Goal: Task Accomplishment & Management: Complete application form

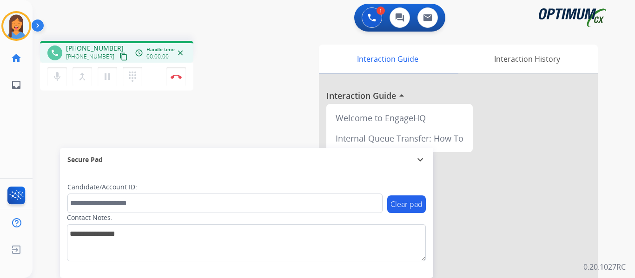
click at [119, 56] on mat-icon "content_copy" at bounding box center [123, 57] width 8 height 8
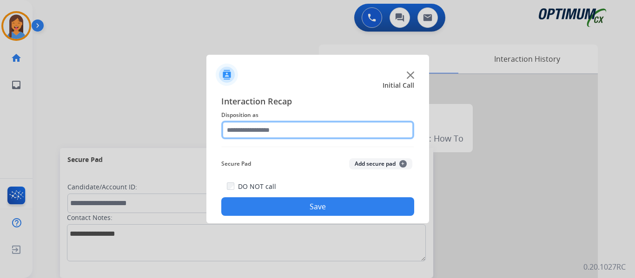
click at [257, 129] on input "text" at bounding box center [317, 130] width 193 height 19
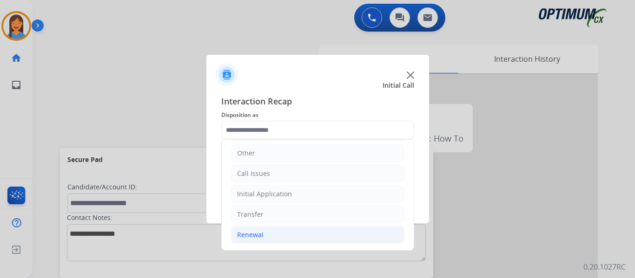
click at [266, 232] on li "Renewal" at bounding box center [317, 235] width 173 height 18
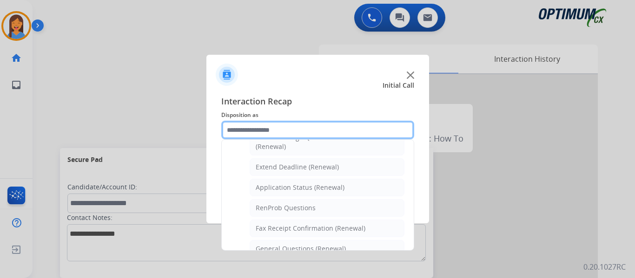
scroll to position [249, 0]
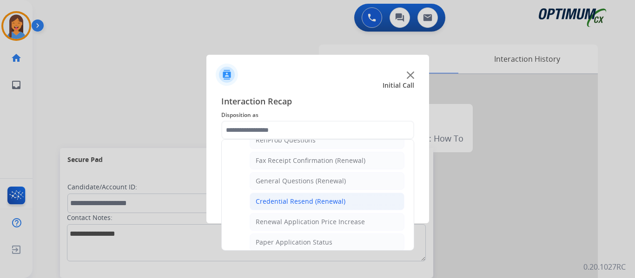
click at [278, 202] on div "Credential Resend (Renewal)" at bounding box center [301, 201] width 90 height 9
type input "**********"
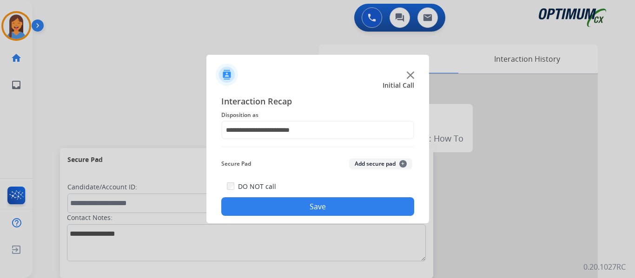
click at [293, 208] on button "Save" at bounding box center [317, 207] width 193 height 19
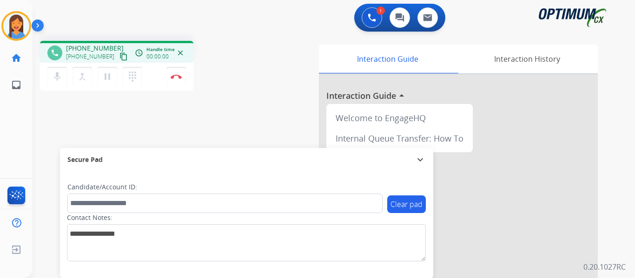
click at [119, 56] on mat-icon "content_copy" at bounding box center [123, 57] width 8 height 8
click at [177, 76] on img at bounding box center [176, 76] width 11 height 5
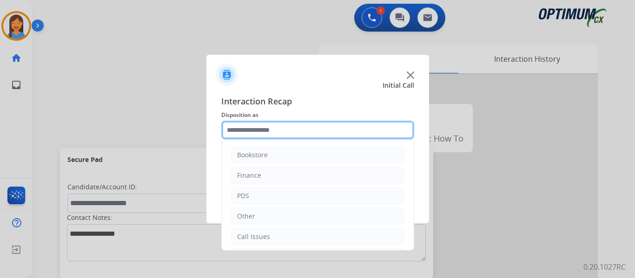
click at [272, 124] on input "text" at bounding box center [317, 130] width 193 height 19
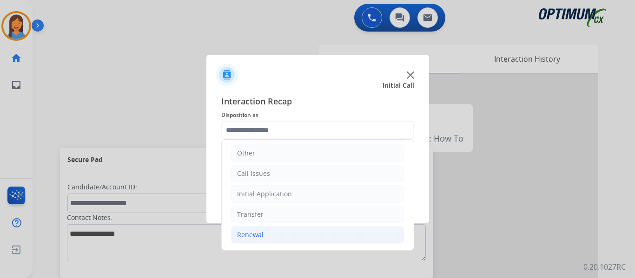
click at [265, 237] on li "Renewal" at bounding box center [317, 235] width 173 height 18
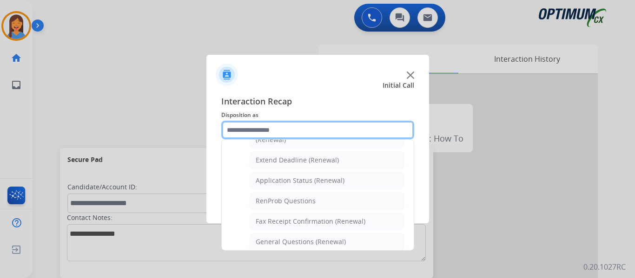
scroll to position [203, 0]
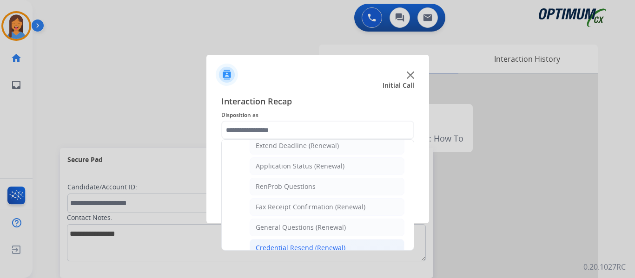
click at [285, 249] on div "Credential Resend (Renewal)" at bounding box center [301, 248] width 90 height 9
type input "**********"
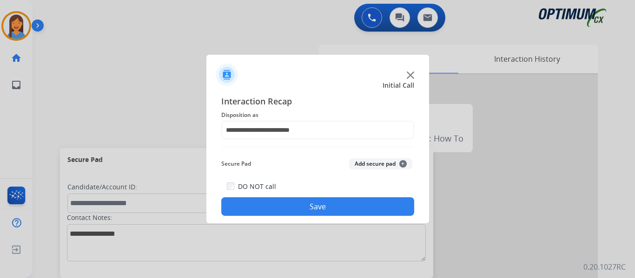
click at [298, 206] on button "Save" at bounding box center [317, 207] width 193 height 19
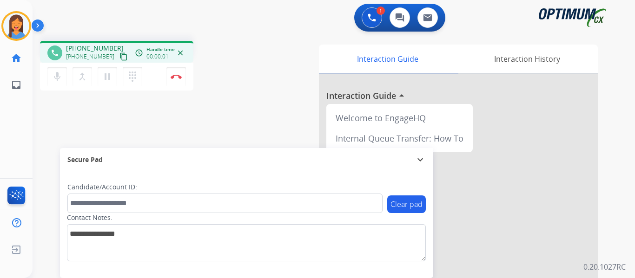
drag, startPoint x: 113, startPoint y: 57, endPoint x: 212, endPoint y: 65, distance: 99.8
click at [119, 57] on mat-icon "content_copy" at bounding box center [123, 57] width 8 height 8
click at [176, 76] on img at bounding box center [176, 76] width 11 height 5
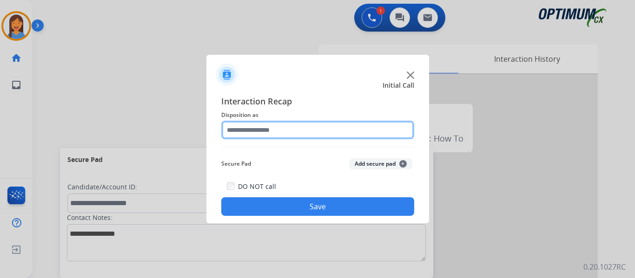
click at [290, 127] on input "text" at bounding box center [317, 130] width 193 height 19
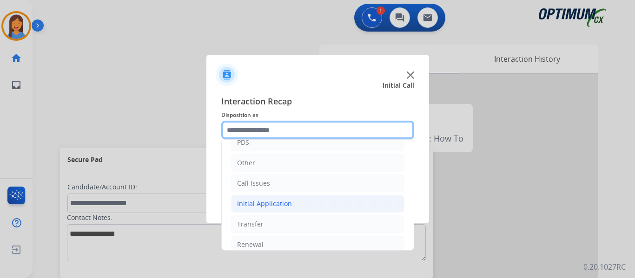
scroll to position [63, 0]
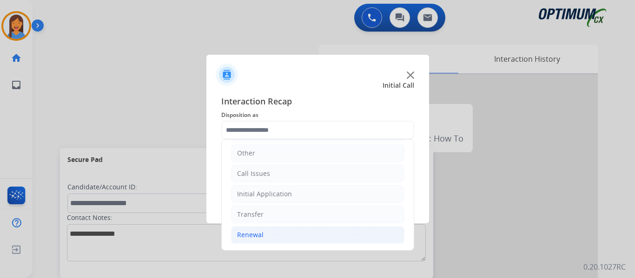
click at [260, 240] on div "Renewal" at bounding box center [250, 235] width 26 height 9
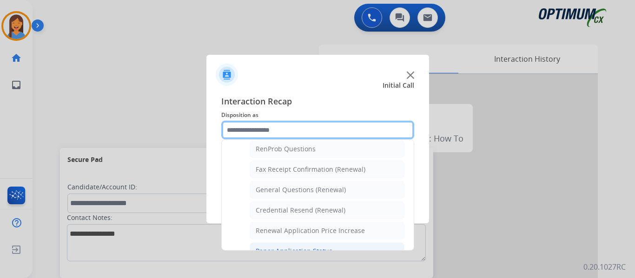
scroll to position [219, 0]
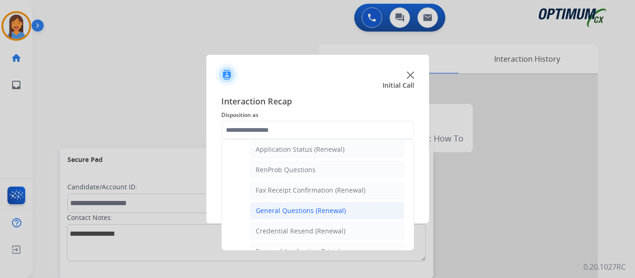
click at [294, 211] on div "General Questions (Renewal)" at bounding box center [301, 210] width 90 height 9
type input "**********"
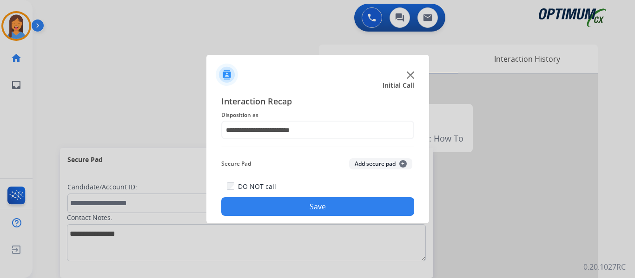
click at [301, 215] on button "Save" at bounding box center [317, 207] width 193 height 19
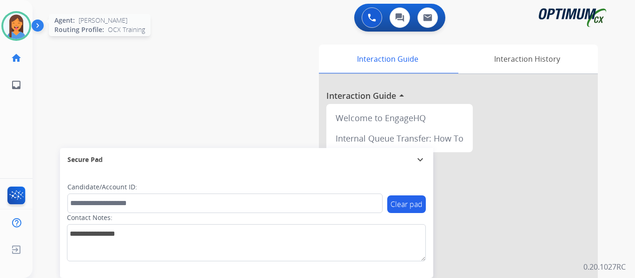
drag, startPoint x: 15, startPoint y: 21, endPoint x: 26, endPoint y: 24, distance: 11.5
click at [15, 21] on img at bounding box center [16, 26] width 26 height 26
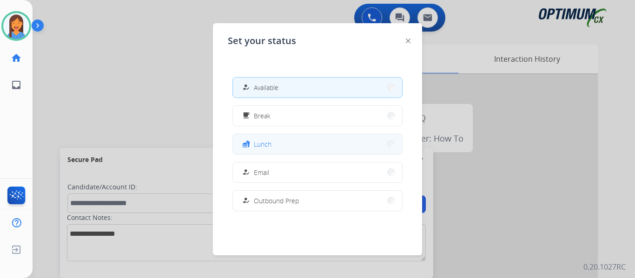
click at [286, 140] on button "fastfood Lunch" at bounding box center [317, 144] width 169 height 20
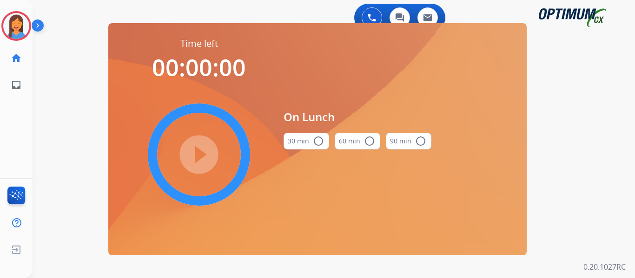
click at [304, 141] on button "30 min radio_button_unchecked" at bounding box center [307, 141] width 46 height 17
click at [200, 154] on mat-icon "play_circle_filled" at bounding box center [198, 154] width 11 height 11
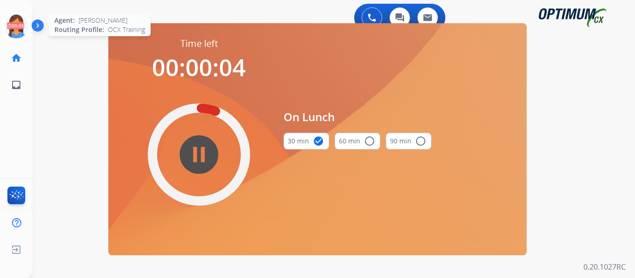
click at [18, 29] on icon at bounding box center [16, 26] width 30 height 30
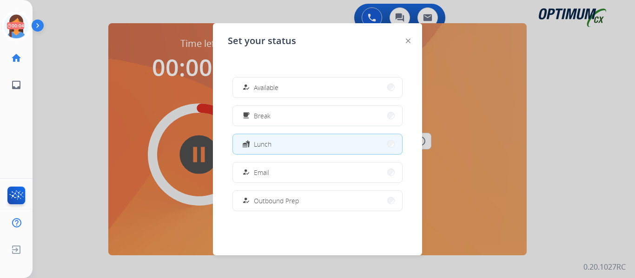
click at [274, 82] on div "how_to_reg Available" at bounding box center [259, 87] width 38 height 11
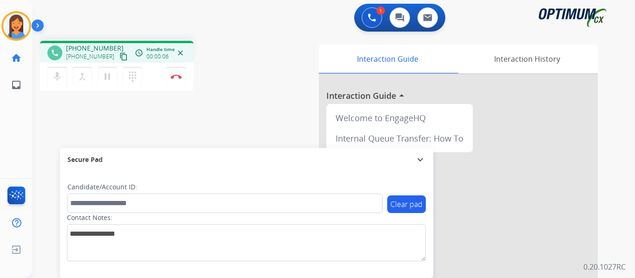
click at [119, 57] on mat-icon "content_copy" at bounding box center [123, 57] width 8 height 8
click at [173, 73] on button "Disconnect" at bounding box center [176, 77] width 20 height 20
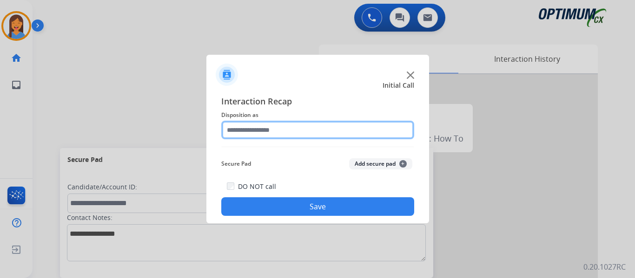
click at [251, 127] on input "text" at bounding box center [317, 130] width 193 height 19
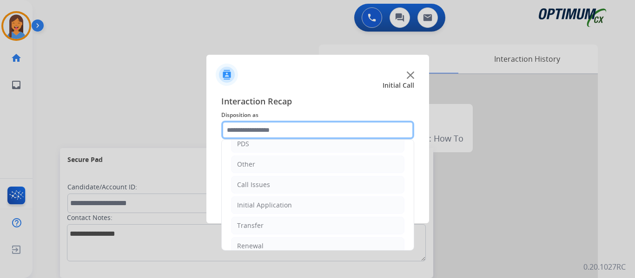
scroll to position [63, 0]
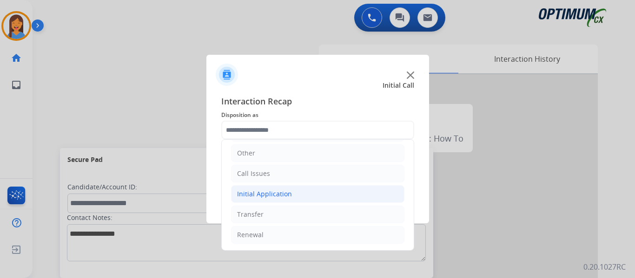
click at [271, 201] on li "Initial Application" at bounding box center [317, 194] width 173 height 18
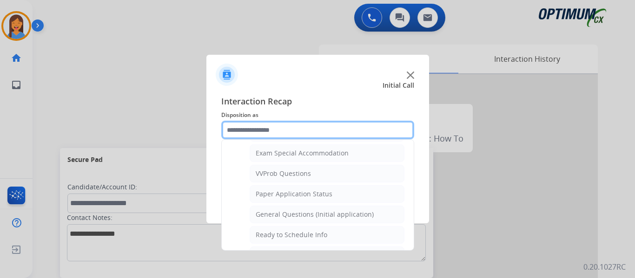
scroll to position [528, 0]
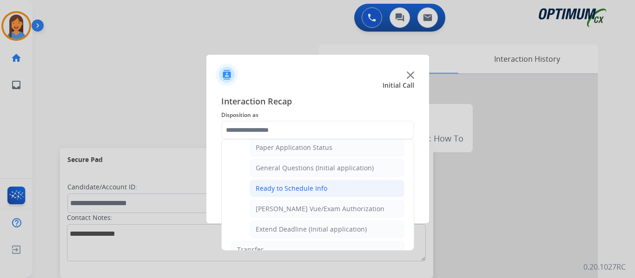
click at [284, 191] on div "Ready to Schedule Info" at bounding box center [292, 188] width 72 height 9
type input "**********"
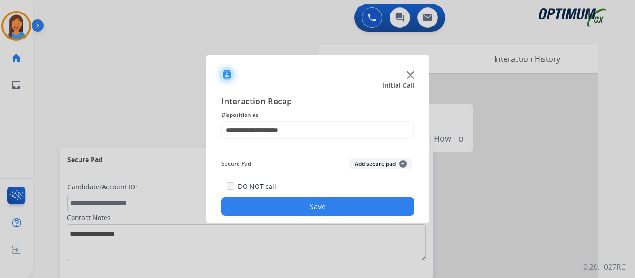
click at [288, 201] on button "Save" at bounding box center [317, 207] width 193 height 19
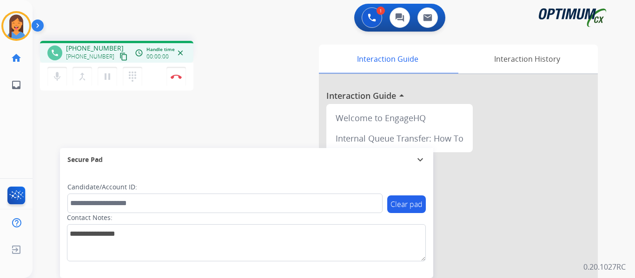
click at [119, 55] on mat-icon "content_copy" at bounding box center [123, 57] width 8 height 8
click at [173, 77] on img at bounding box center [176, 76] width 11 height 5
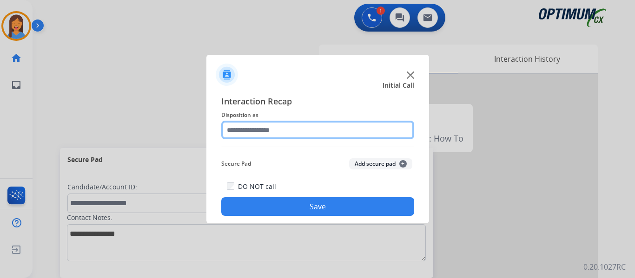
click at [259, 131] on input "text" at bounding box center [317, 130] width 193 height 19
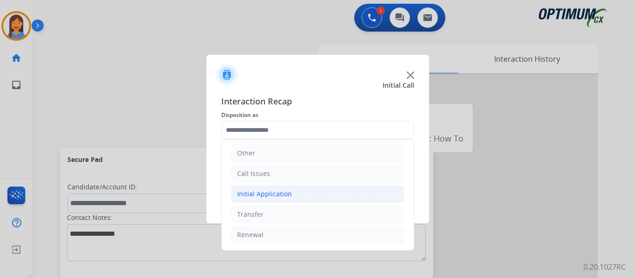
click at [273, 193] on div "Initial Application" at bounding box center [264, 194] width 55 height 9
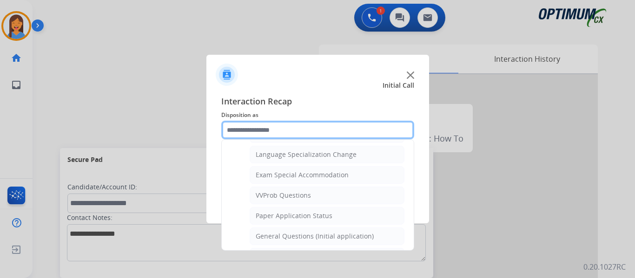
scroll to position [482, 0]
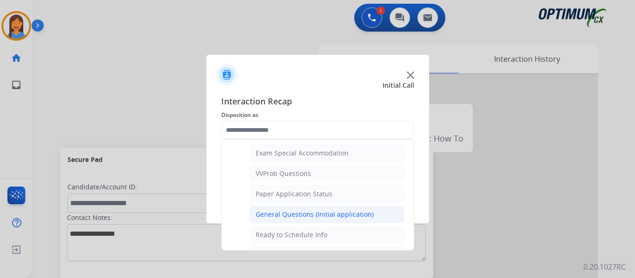
click at [294, 216] on div "General Questions (Initial application)" at bounding box center [315, 214] width 118 height 9
type input "**********"
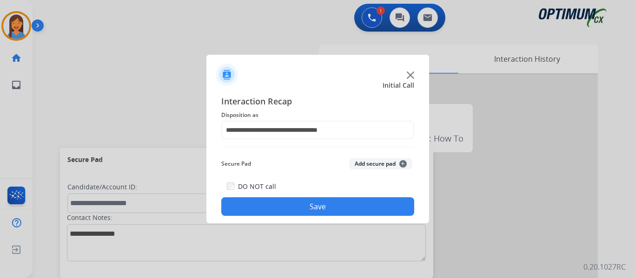
click at [298, 205] on button "Save" at bounding box center [317, 207] width 193 height 19
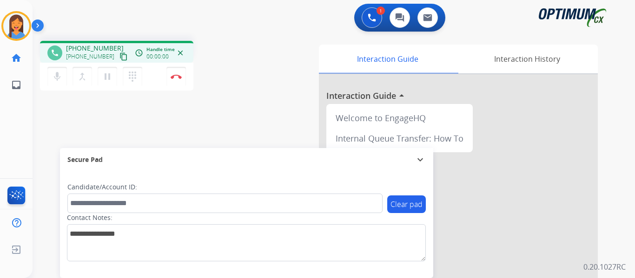
click at [119, 58] on mat-icon "content_copy" at bounding box center [123, 57] width 8 height 8
click at [177, 76] on img at bounding box center [176, 76] width 11 height 5
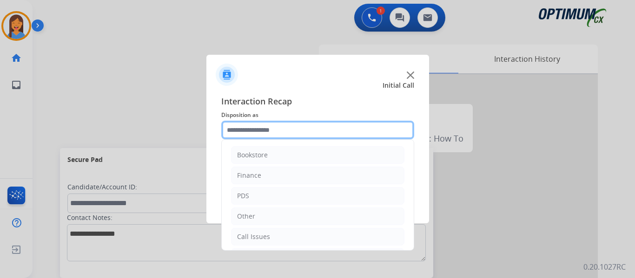
click at [280, 132] on input "text" at bounding box center [317, 130] width 193 height 19
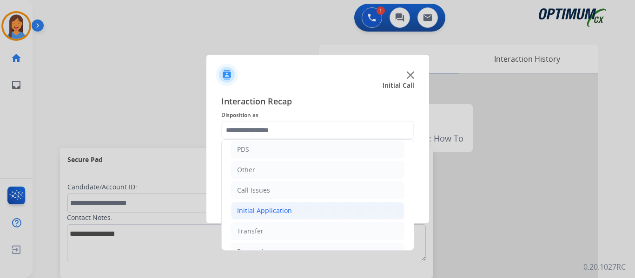
click at [276, 211] on div "Initial Application" at bounding box center [264, 210] width 55 height 9
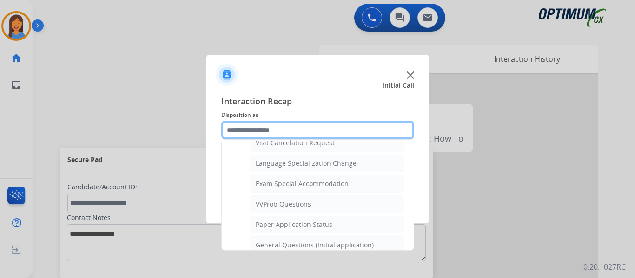
scroll to position [465, 0]
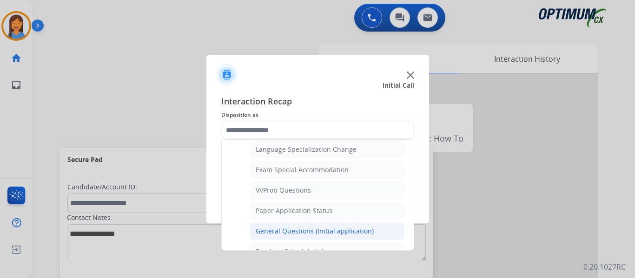
click at [331, 227] on div "General Questions (Initial application)" at bounding box center [315, 231] width 118 height 9
type input "**********"
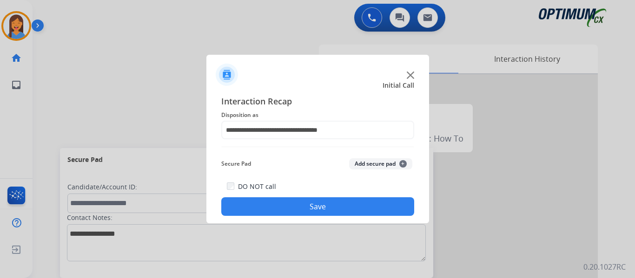
click at [337, 211] on button "Save" at bounding box center [317, 207] width 193 height 19
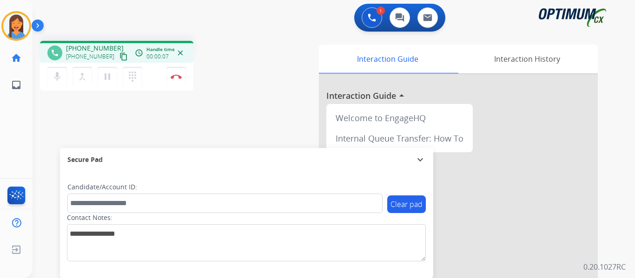
click at [119, 54] on mat-icon "content_copy" at bounding box center [123, 57] width 8 height 8
click at [173, 75] on img at bounding box center [176, 76] width 11 height 5
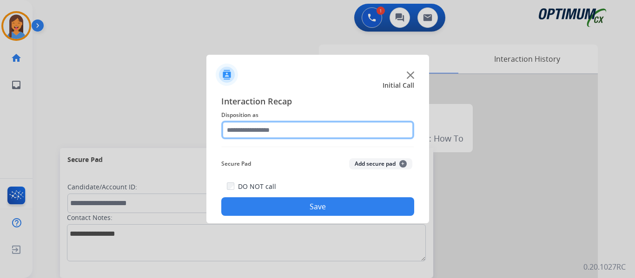
click at [292, 133] on input "text" at bounding box center [317, 130] width 193 height 19
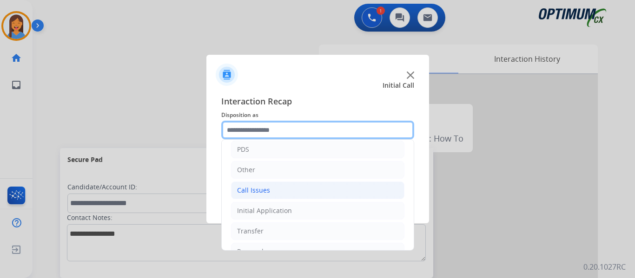
scroll to position [63, 0]
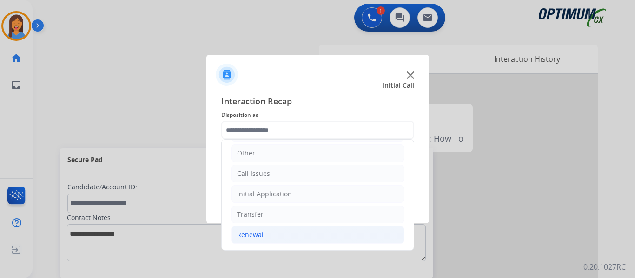
click at [254, 239] on div "Renewal" at bounding box center [250, 235] width 26 height 9
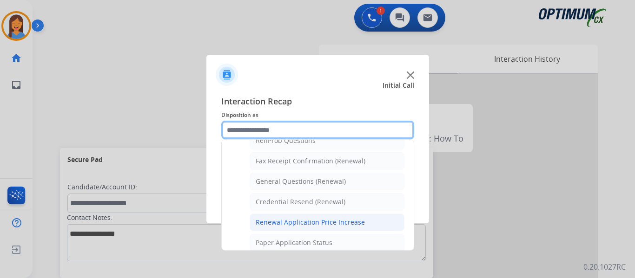
scroll to position [249, 0]
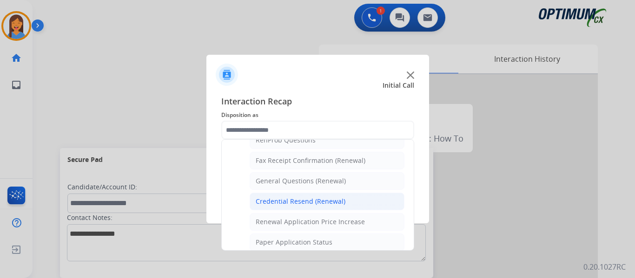
click at [287, 205] on div "Credential Resend (Renewal)" at bounding box center [301, 201] width 90 height 9
type input "**********"
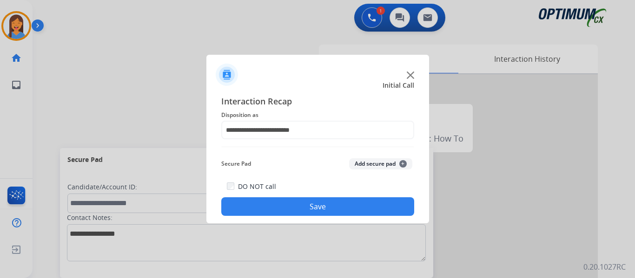
click at [305, 205] on button "Save" at bounding box center [317, 207] width 193 height 19
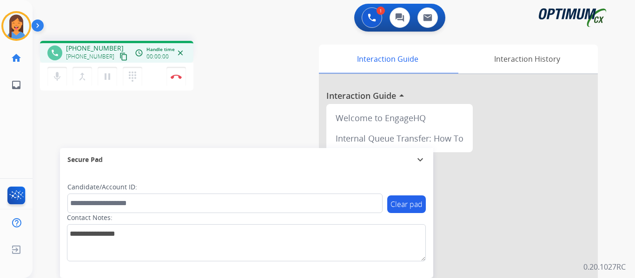
click at [119, 54] on mat-icon "content_copy" at bounding box center [123, 57] width 8 height 8
click at [177, 77] on img at bounding box center [176, 76] width 11 height 5
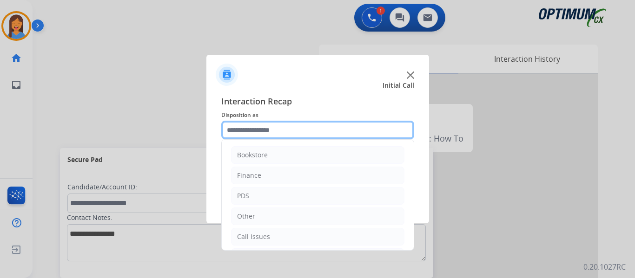
click at [258, 130] on input "text" at bounding box center [317, 130] width 193 height 19
click at [269, 134] on input "text" at bounding box center [317, 130] width 193 height 19
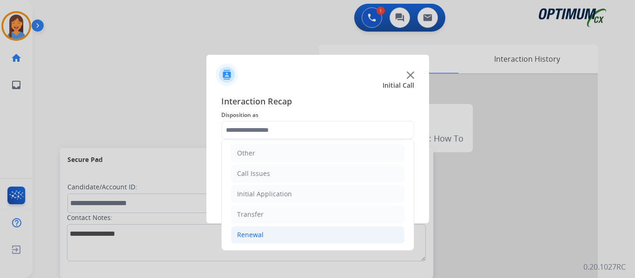
click at [243, 234] on div "Renewal" at bounding box center [250, 235] width 26 height 9
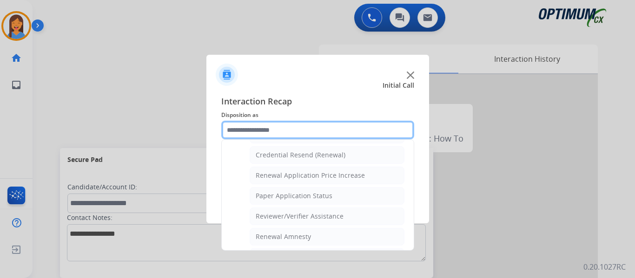
scroll to position [249, 0]
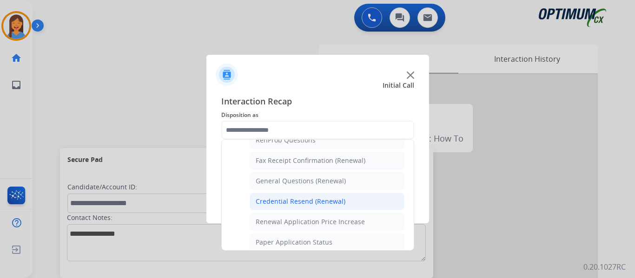
click at [293, 199] on div "Credential Resend (Renewal)" at bounding box center [301, 201] width 90 height 9
type input "**********"
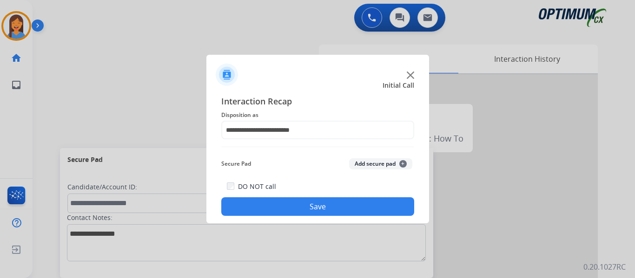
click at [305, 207] on button "Save" at bounding box center [317, 207] width 193 height 19
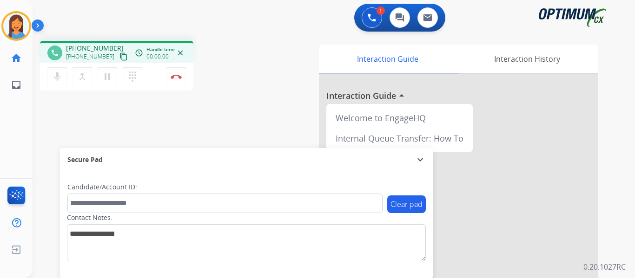
click at [119, 57] on mat-icon "content_copy" at bounding box center [123, 57] width 8 height 8
click at [178, 76] on img at bounding box center [176, 76] width 11 height 5
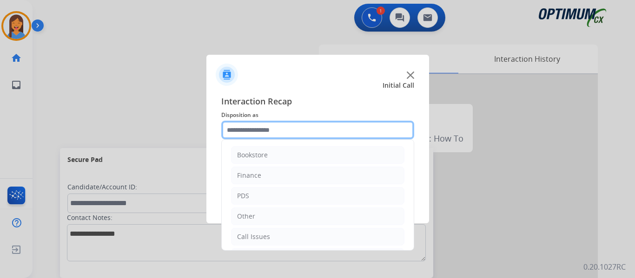
click at [287, 139] on input "text" at bounding box center [317, 130] width 193 height 19
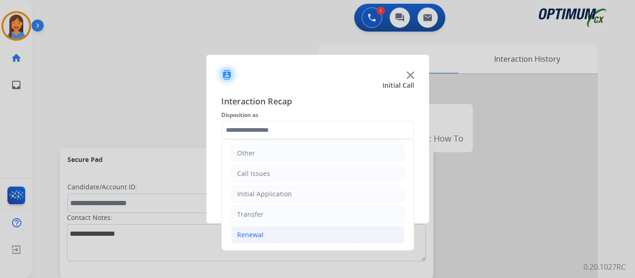
click at [250, 236] on div "Renewal" at bounding box center [250, 235] width 26 height 9
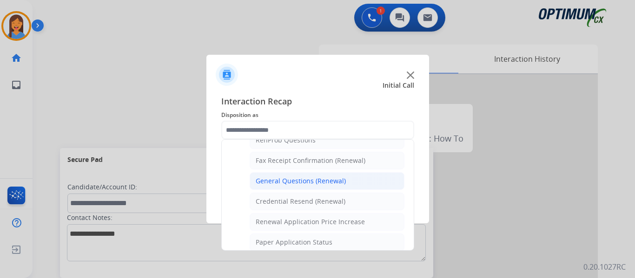
click at [282, 179] on div "General Questions (Renewal)" at bounding box center [301, 181] width 90 height 9
type input "**********"
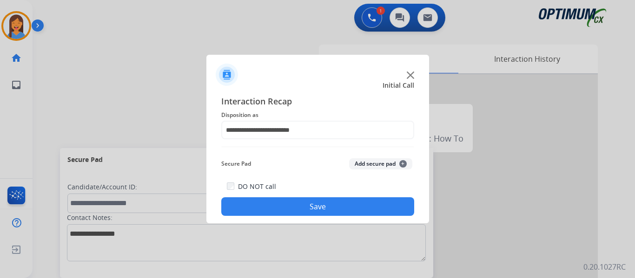
click at [300, 205] on button "Save" at bounding box center [317, 207] width 193 height 19
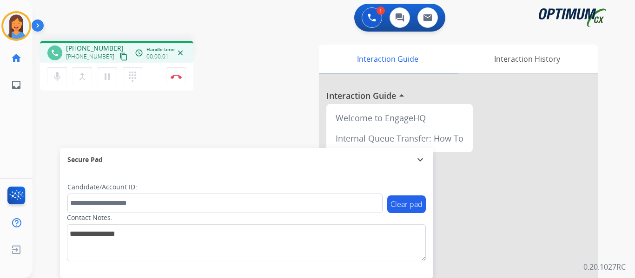
click at [119, 58] on mat-icon "content_copy" at bounding box center [123, 57] width 8 height 8
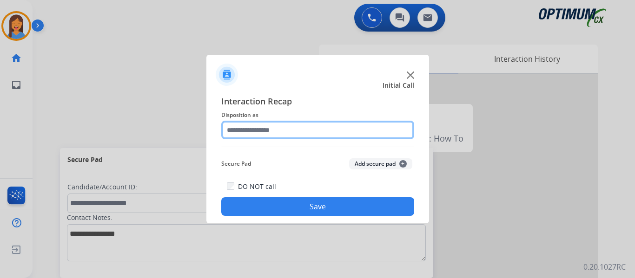
click at [289, 127] on input "text" at bounding box center [317, 130] width 193 height 19
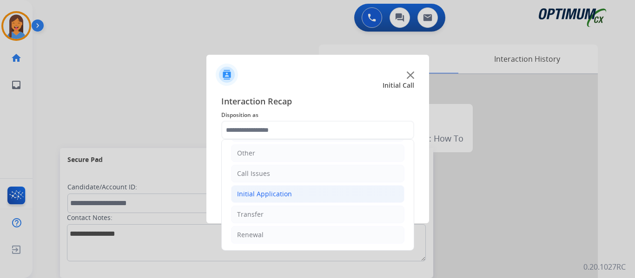
click at [272, 194] on div "Initial Application" at bounding box center [264, 194] width 55 height 9
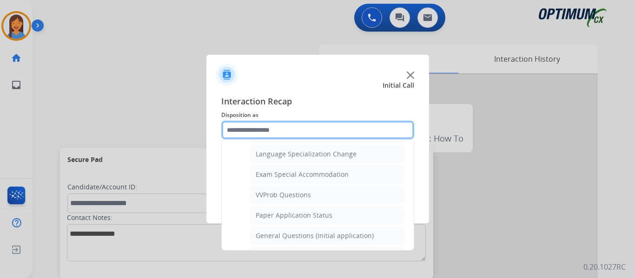
scroll to position [482, 0]
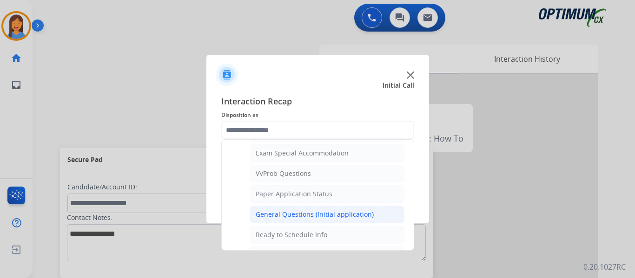
click at [300, 210] on li "General Questions (Initial application)" at bounding box center [327, 215] width 155 height 18
type input "**********"
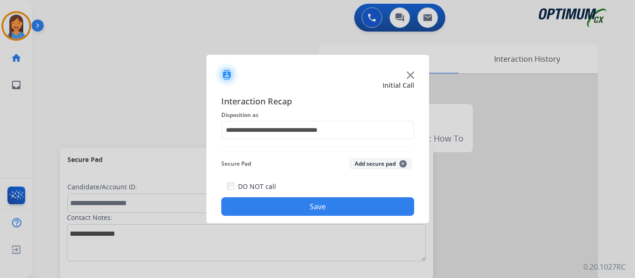
click at [302, 213] on button "Save" at bounding box center [317, 207] width 193 height 19
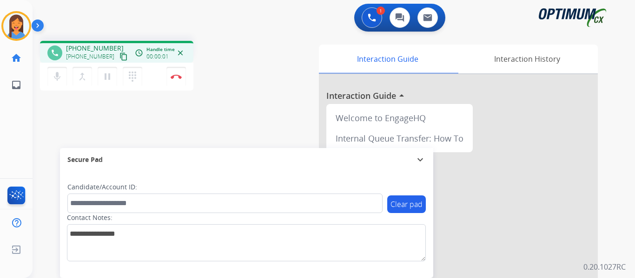
click at [119, 57] on mat-icon "content_copy" at bounding box center [123, 57] width 8 height 8
click at [178, 77] on img at bounding box center [176, 76] width 11 height 5
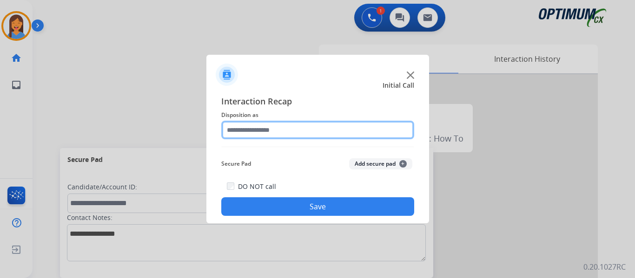
click at [273, 124] on input "text" at bounding box center [317, 130] width 193 height 19
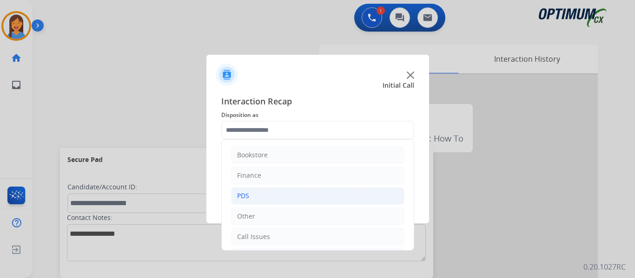
click at [262, 194] on li "PDS" at bounding box center [317, 196] width 173 height 18
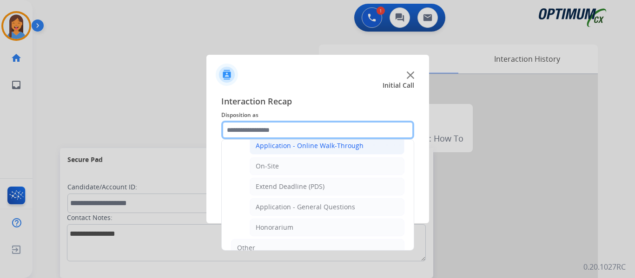
scroll to position [279, 0]
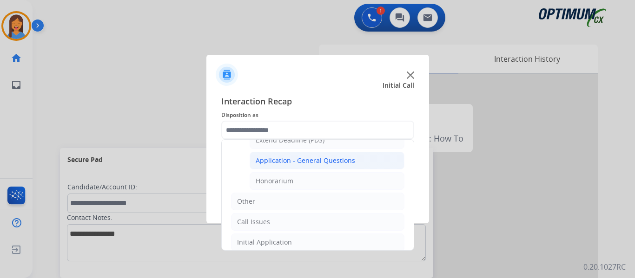
click at [335, 154] on li "Application - General Questions" at bounding box center [327, 161] width 155 height 18
type input "**********"
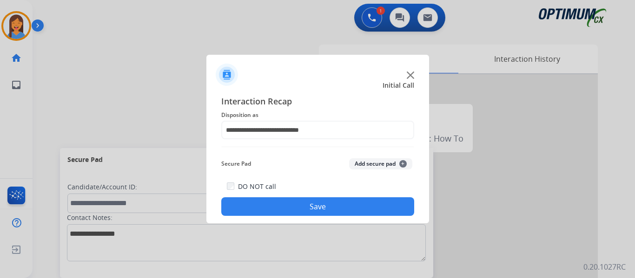
click at [327, 212] on button "Save" at bounding box center [317, 207] width 193 height 19
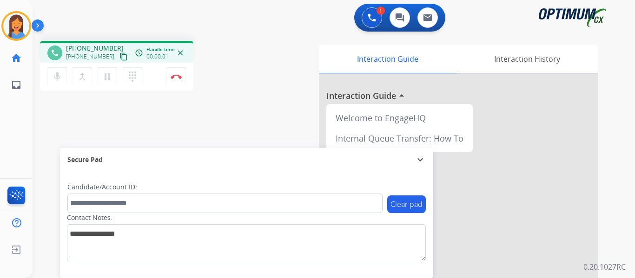
click at [119, 58] on mat-icon "content_copy" at bounding box center [123, 57] width 8 height 8
click at [172, 78] on img at bounding box center [176, 76] width 11 height 5
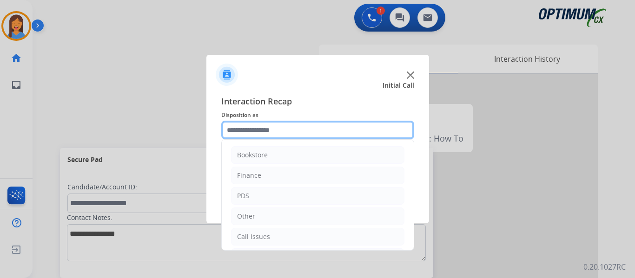
click at [260, 129] on input "text" at bounding box center [317, 130] width 193 height 19
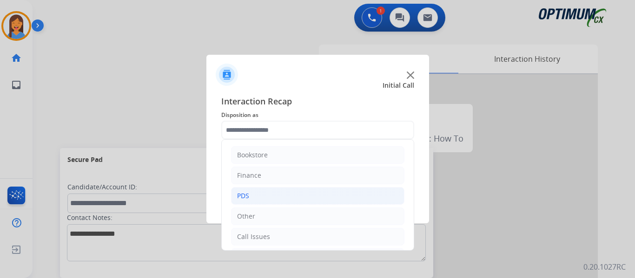
click at [258, 197] on li "PDS" at bounding box center [317, 196] width 173 height 18
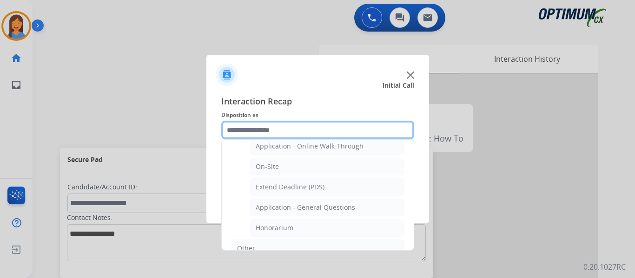
scroll to position [232, 0]
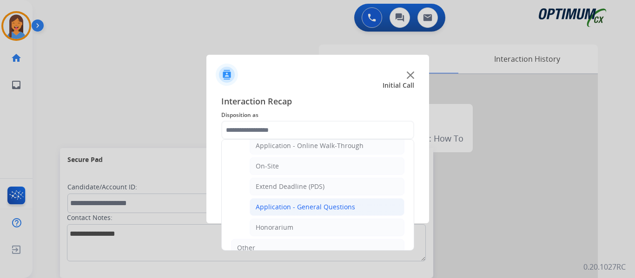
click at [310, 210] on div "Application - General Questions" at bounding box center [305, 207] width 99 height 9
type input "**********"
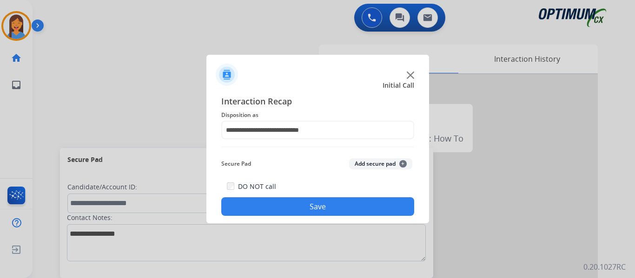
click at [315, 218] on div "**********" at bounding box center [317, 155] width 223 height 136
click at [328, 207] on button "Save" at bounding box center [317, 207] width 193 height 19
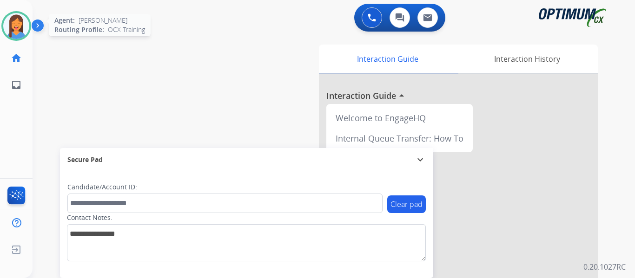
drag, startPoint x: 16, startPoint y: 21, endPoint x: 26, endPoint y: 29, distance: 11.9
click at [16, 21] on img at bounding box center [16, 26] width 26 height 26
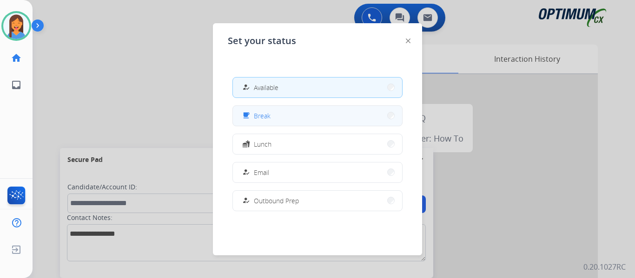
click at [259, 121] on button "free_breakfast Break" at bounding box center [317, 116] width 169 height 20
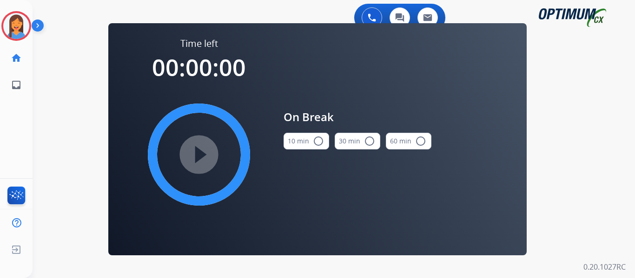
click at [295, 144] on button "10 min radio_button_unchecked" at bounding box center [307, 141] width 46 height 17
click at [193, 157] on mat-icon "play_circle_filled" at bounding box center [198, 154] width 11 height 11
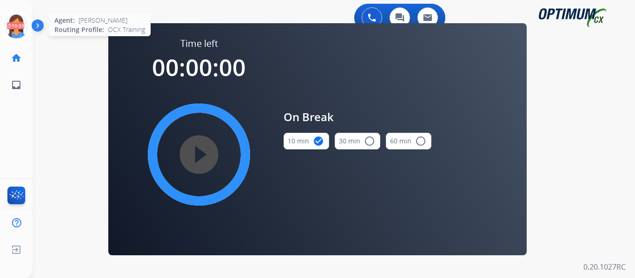
click at [15, 23] on icon at bounding box center [16, 26] width 30 height 30
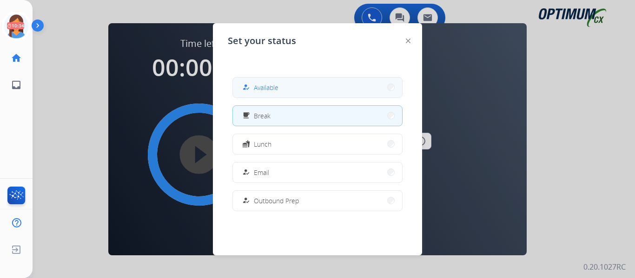
click at [263, 89] on span "Available" at bounding box center [266, 88] width 25 height 10
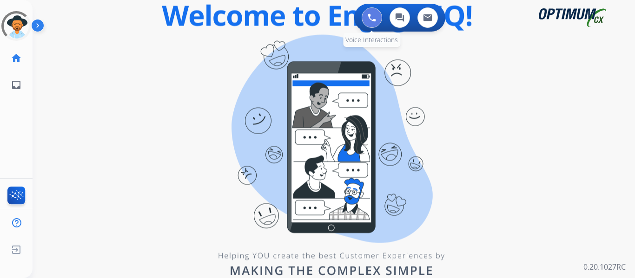
click at [368, 18] on img at bounding box center [372, 17] width 8 height 8
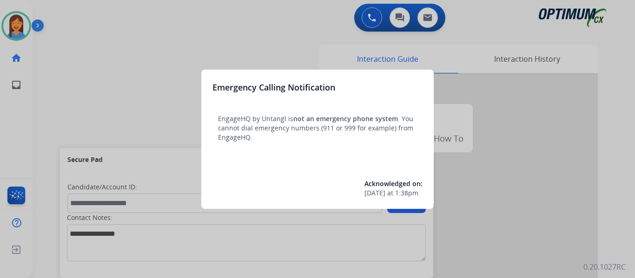
click at [66, 93] on div at bounding box center [317, 139] width 635 height 278
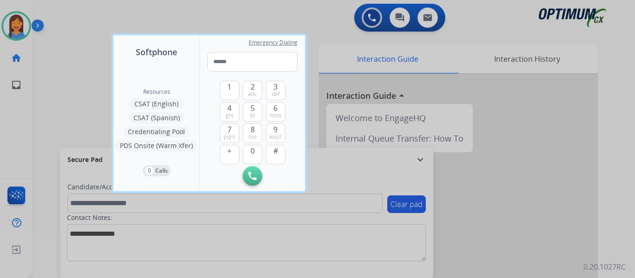
click at [50, 93] on div at bounding box center [317, 139] width 635 height 278
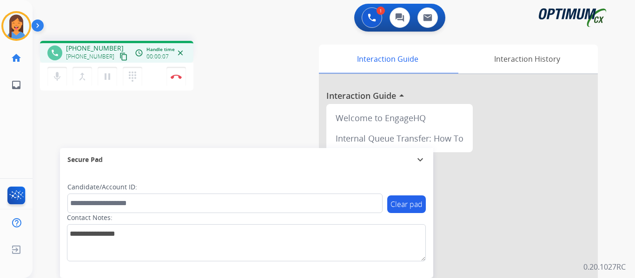
click at [119, 58] on mat-icon "content_copy" at bounding box center [123, 57] width 8 height 8
click at [179, 76] on img at bounding box center [176, 76] width 11 height 5
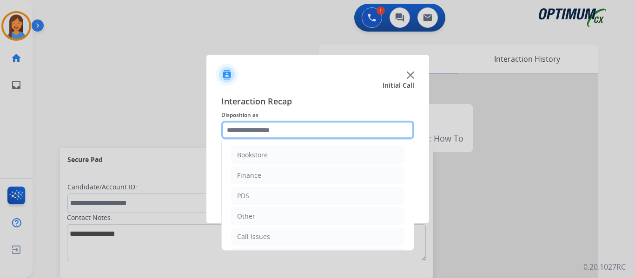
click at [272, 124] on input "text" at bounding box center [317, 130] width 193 height 19
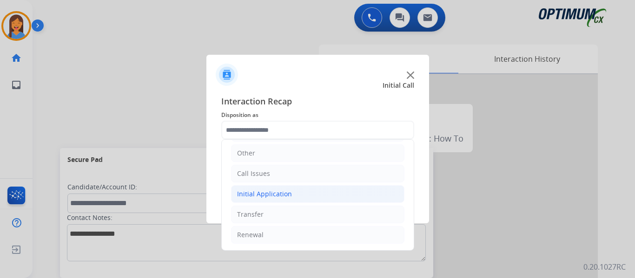
click at [272, 200] on li "Initial Application" at bounding box center [317, 194] width 173 height 18
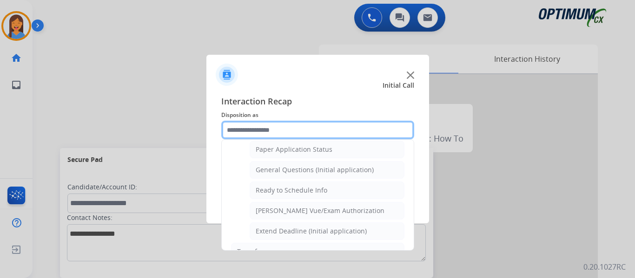
scroll to position [528, 0]
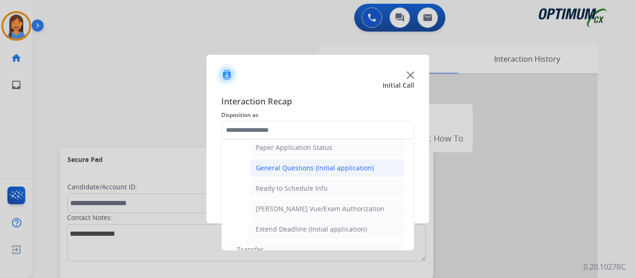
click at [298, 168] on div "General Questions (Initial application)" at bounding box center [315, 168] width 118 height 9
type input "**********"
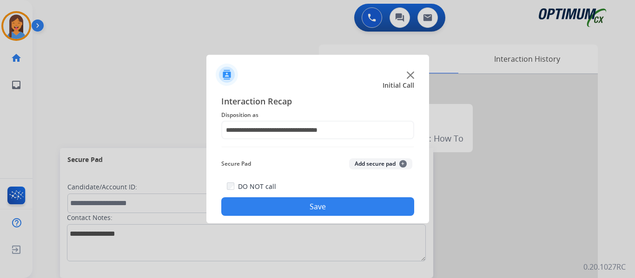
click at [328, 203] on button "Save" at bounding box center [317, 207] width 193 height 19
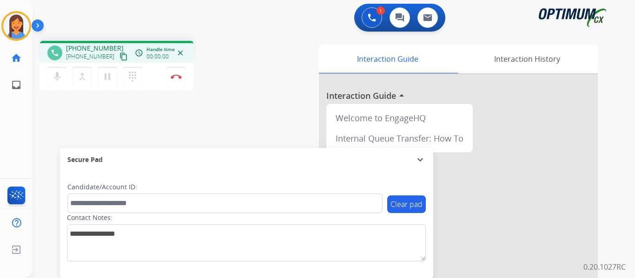
drag, startPoint x: 112, startPoint y: 54, endPoint x: 118, endPoint y: 53, distance: 6.6
click at [119, 54] on mat-icon "content_copy" at bounding box center [123, 57] width 8 height 8
click at [113, 77] on mat-icon "pause" at bounding box center [107, 76] width 11 height 11
click at [131, 77] on mat-icon "dialpad" at bounding box center [132, 76] width 11 height 11
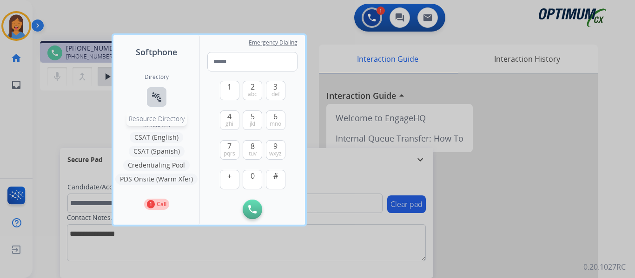
click at [152, 99] on mat-icon "connect_without_contact" at bounding box center [156, 97] width 11 height 11
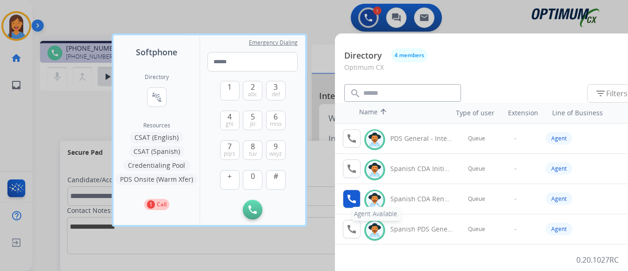
click at [352, 198] on mat-icon "call" at bounding box center [351, 198] width 11 height 11
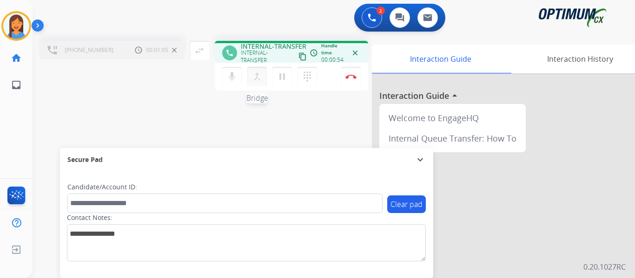
click at [257, 81] on mat-icon "merge_type" at bounding box center [257, 76] width 11 height 11
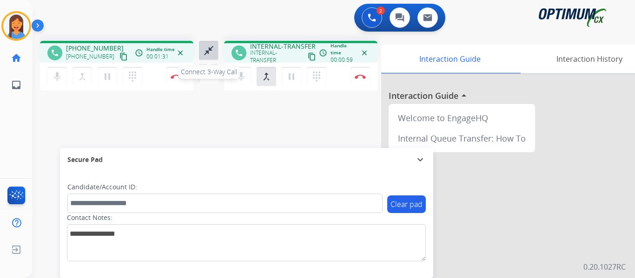
click at [205, 48] on mat-icon "close_fullscreen" at bounding box center [208, 50] width 11 height 11
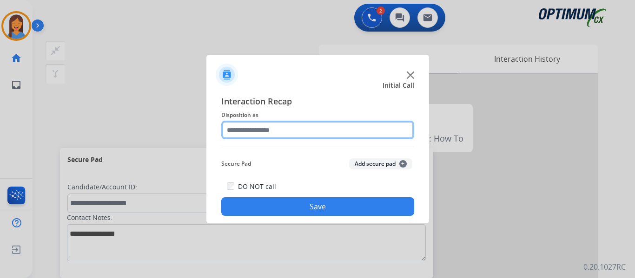
click at [247, 130] on input "text" at bounding box center [317, 130] width 193 height 19
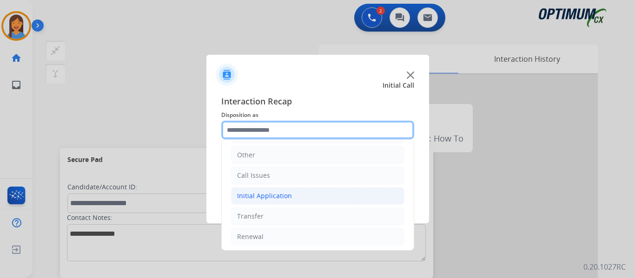
scroll to position [63, 0]
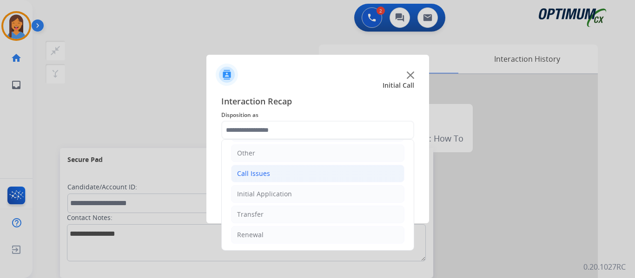
click at [248, 172] on div "Call Issues" at bounding box center [253, 173] width 33 height 9
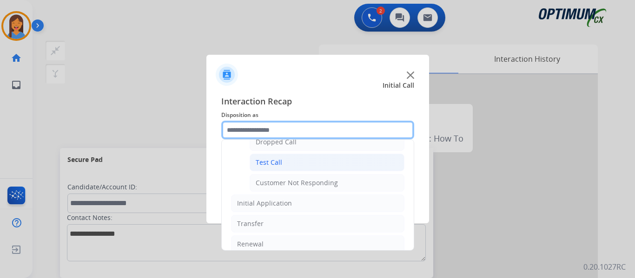
scroll to position [110, 0]
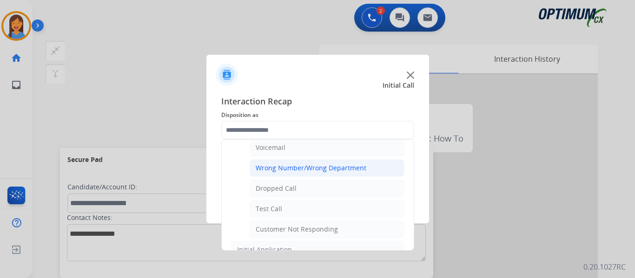
click at [286, 171] on div "Wrong Number/Wrong Department" at bounding box center [311, 168] width 111 height 9
type input "**********"
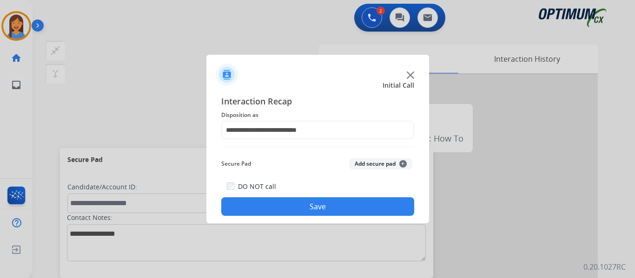
click at [305, 206] on button "Save" at bounding box center [317, 207] width 193 height 19
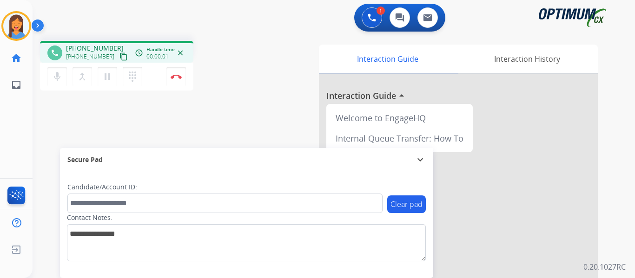
click at [119, 58] on mat-icon "content_copy" at bounding box center [123, 57] width 8 height 8
click at [179, 79] on img at bounding box center [176, 76] width 11 height 5
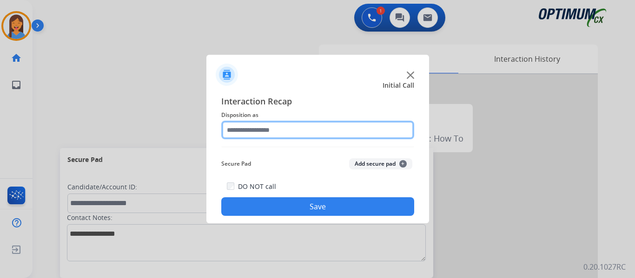
click at [277, 126] on input "text" at bounding box center [317, 130] width 193 height 19
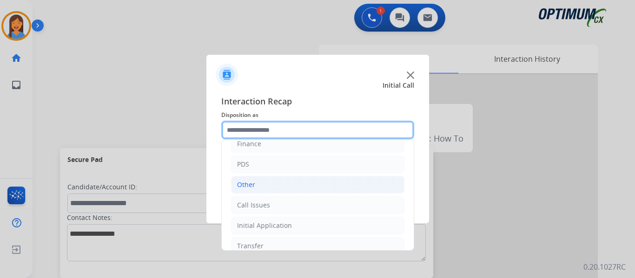
scroll to position [63, 0]
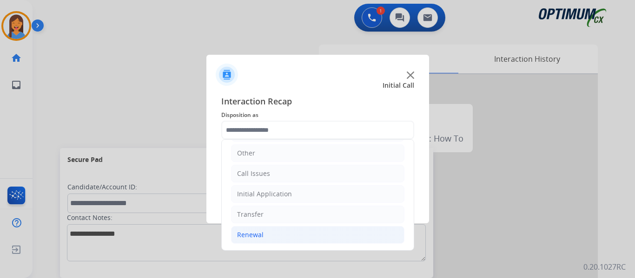
click at [253, 233] on div "Renewal" at bounding box center [250, 235] width 26 height 9
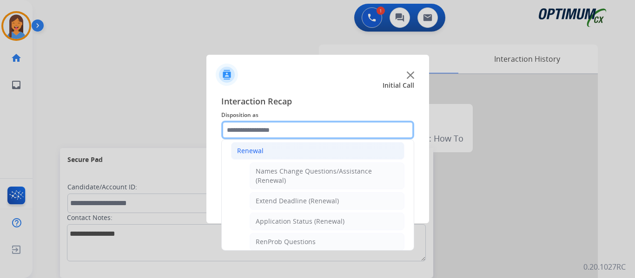
scroll to position [126, 0]
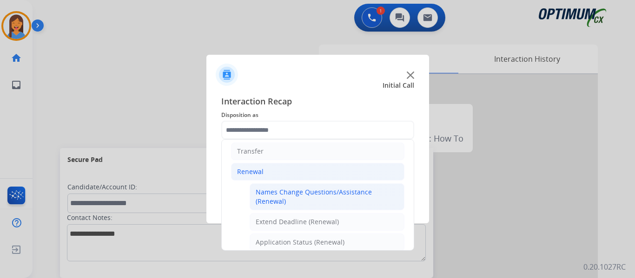
click at [292, 198] on div "Names Change Questions/Assistance (Renewal)" at bounding box center [327, 197] width 143 height 19
type input "**********"
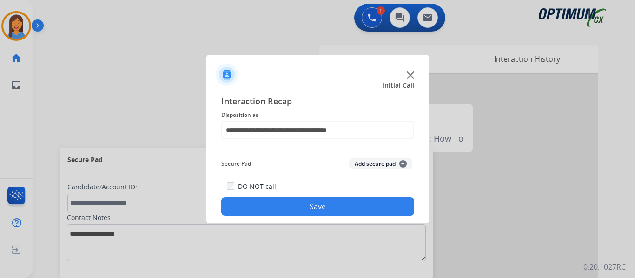
click at [305, 207] on button "Save" at bounding box center [317, 207] width 193 height 19
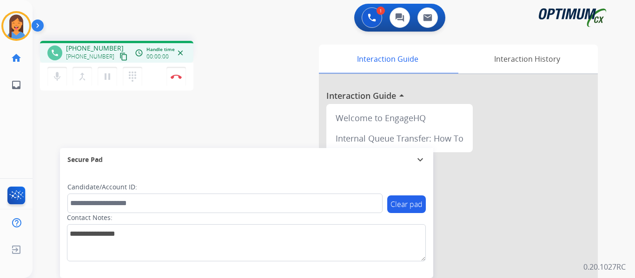
click at [119, 57] on mat-icon "content_copy" at bounding box center [123, 57] width 8 height 8
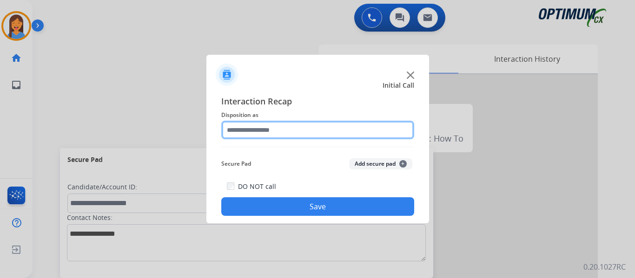
click at [328, 137] on input "text" at bounding box center [317, 130] width 193 height 19
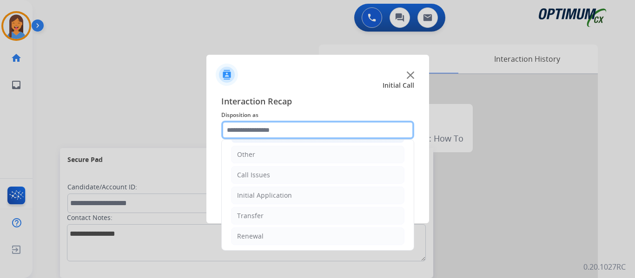
scroll to position [63, 0]
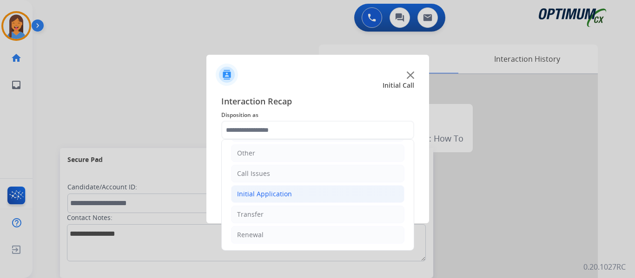
click at [283, 194] on div "Initial Application" at bounding box center [264, 194] width 55 height 9
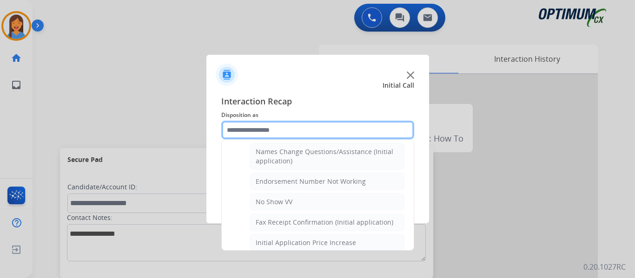
scroll to position [563, 0]
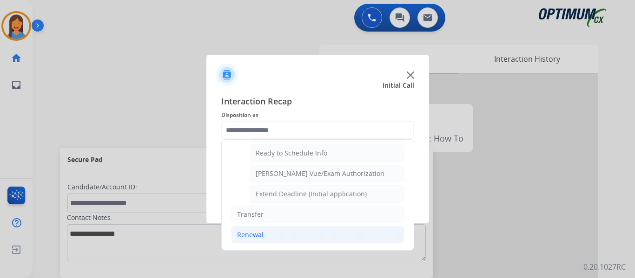
click at [253, 236] on div "Renewal" at bounding box center [250, 235] width 26 height 9
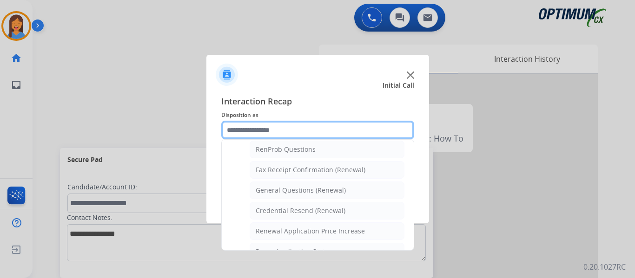
scroll to position [266, 0]
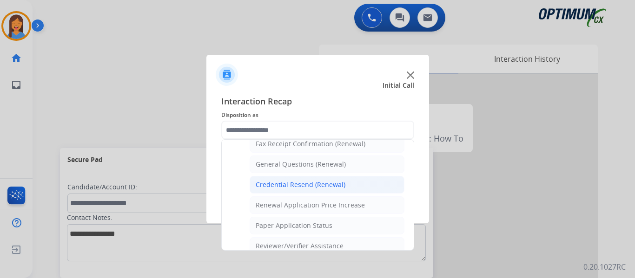
click at [286, 186] on div "Credential Resend (Renewal)" at bounding box center [301, 184] width 90 height 9
type input "**********"
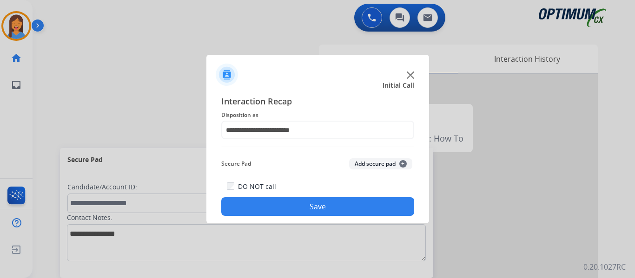
click at [301, 207] on button "Save" at bounding box center [317, 207] width 193 height 19
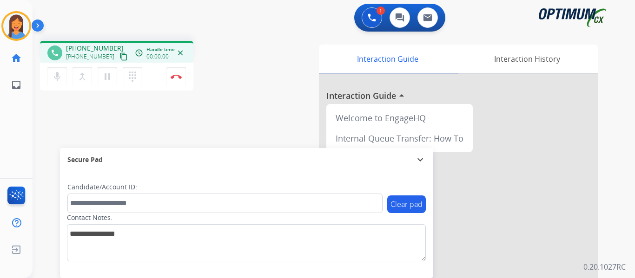
click at [119, 53] on mat-icon "content_copy" at bounding box center [123, 57] width 8 height 8
click at [181, 76] on img at bounding box center [176, 76] width 11 height 5
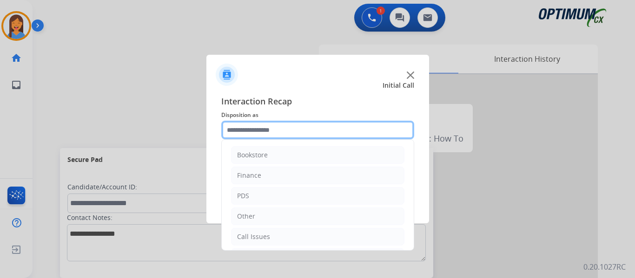
click at [307, 121] on input "text" at bounding box center [317, 130] width 193 height 19
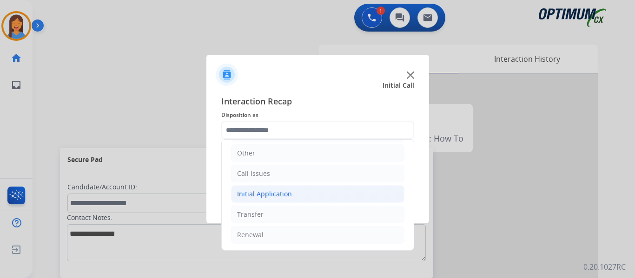
click at [260, 199] on div "Initial Application" at bounding box center [264, 194] width 55 height 9
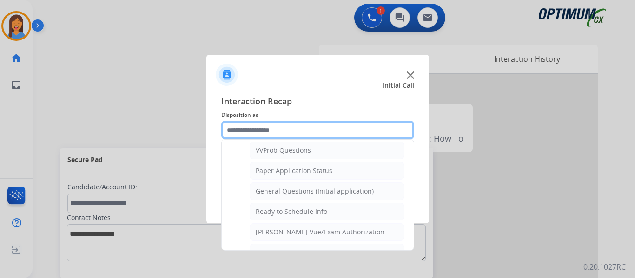
scroll to position [528, 0]
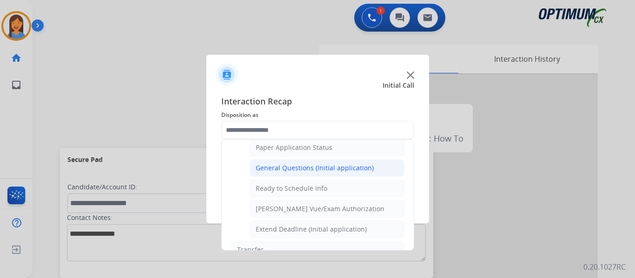
click at [285, 174] on li "General Questions (Initial application)" at bounding box center [327, 168] width 155 height 18
type input "**********"
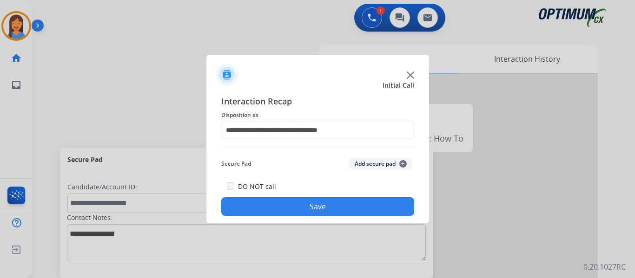
click at [293, 205] on button "Save" at bounding box center [317, 207] width 193 height 19
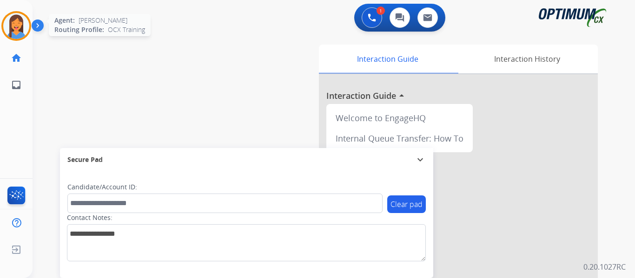
click at [12, 24] on img at bounding box center [16, 26] width 26 height 26
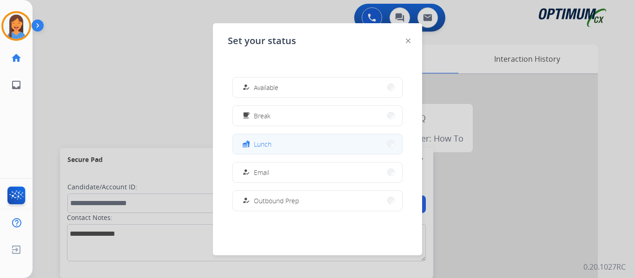
scroll to position [232, 0]
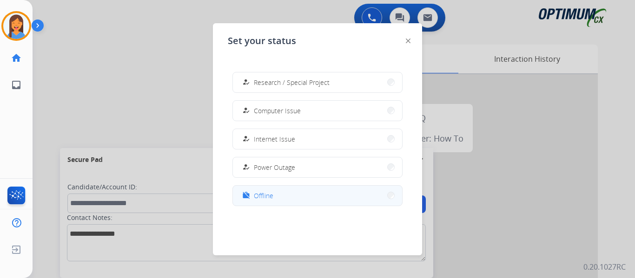
click at [275, 198] on button "work_off Offline" at bounding box center [317, 196] width 169 height 20
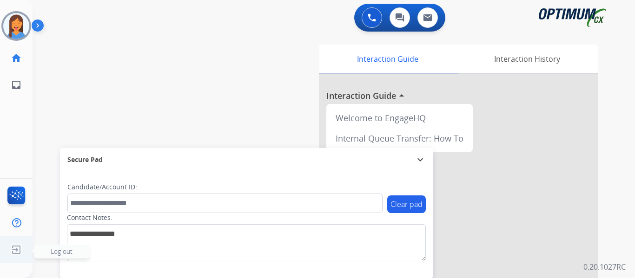
click at [16, 250] on img at bounding box center [16, 250] width 17 height 18
